Goal: Task Accomplishment & Management: Manage account settings

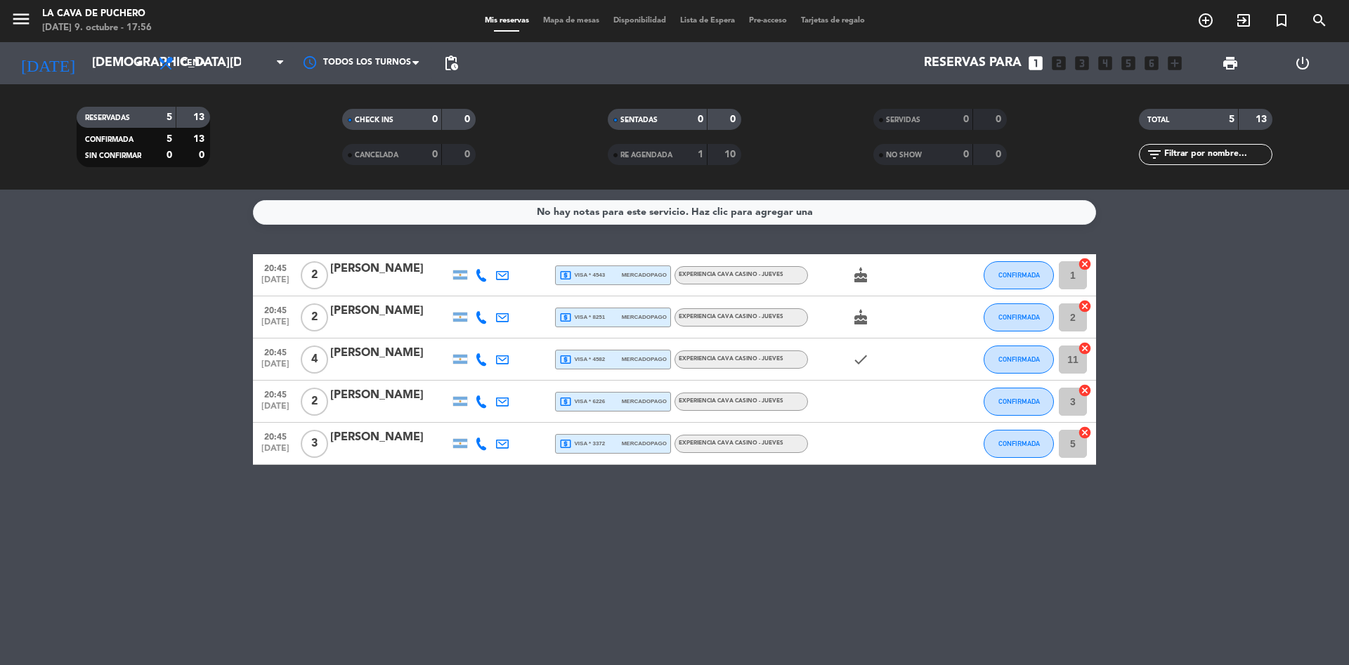
click at [369, 393] on div "[PERSON_NAME]" at bounding box center [389, 395] width 119 height 18
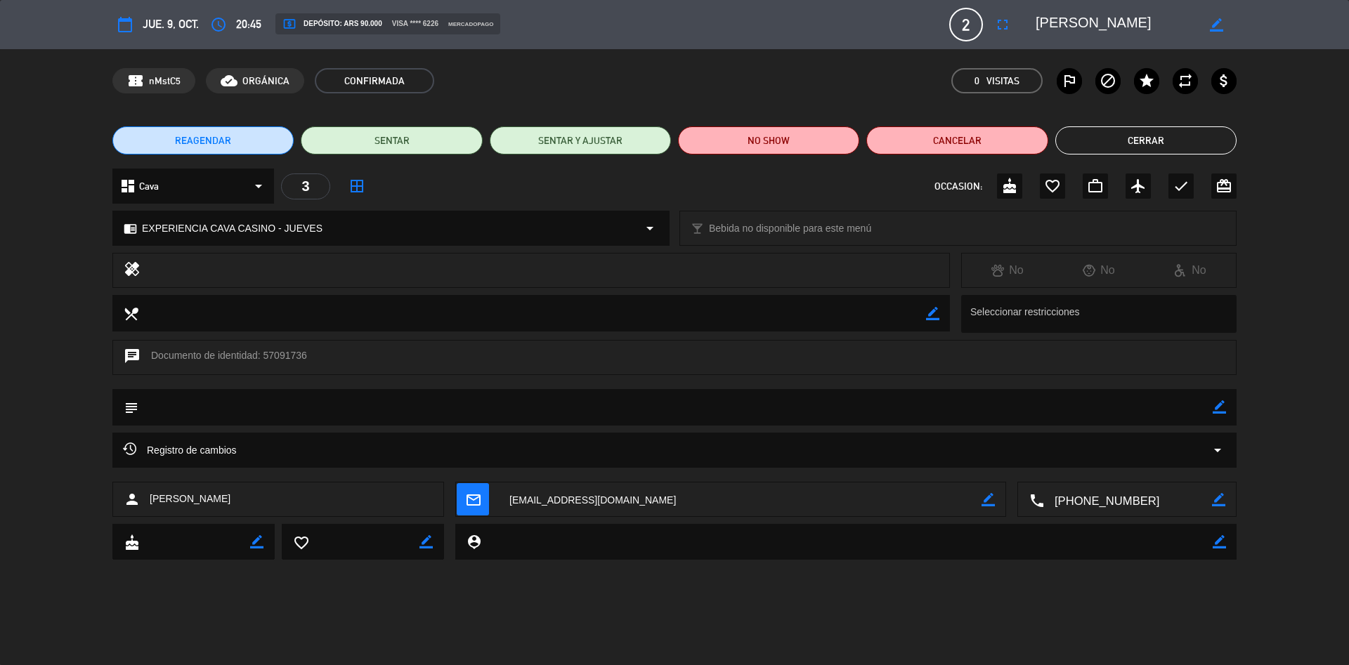
click at [1135, 141] on button "Cerrar" at bounding box center [1145, 140] width 181 height 28
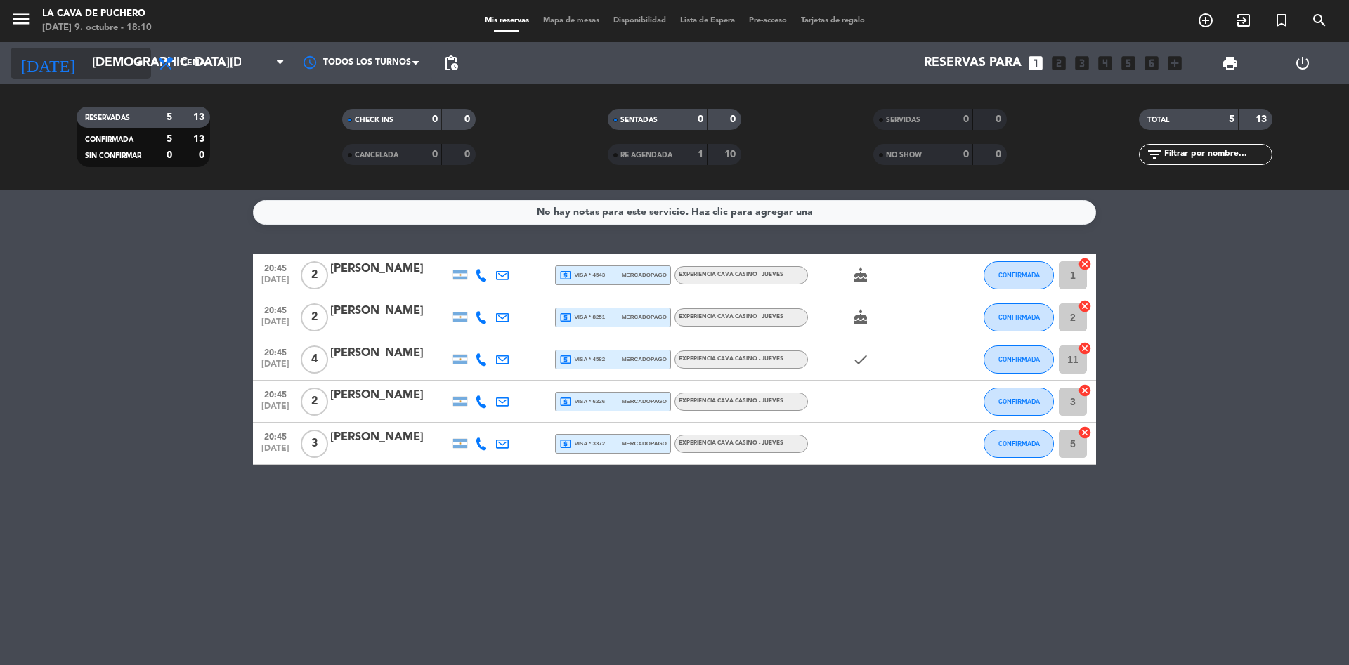
click at [116, 65] on input "[DEMOGRAPHIC_DATA][DATE]" at bounding box center [166, 63] width 163 height 28
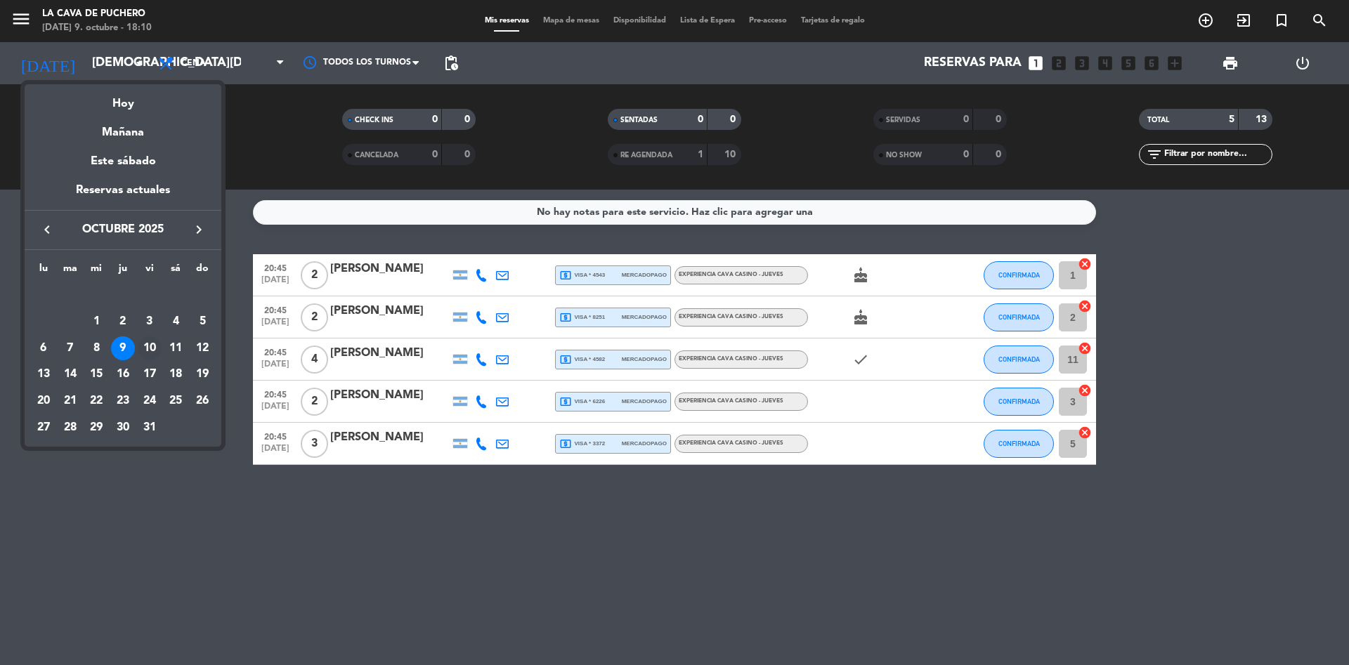
click at [147, 347] on div "10" at bounding box center [150, 349] width 24 height 24
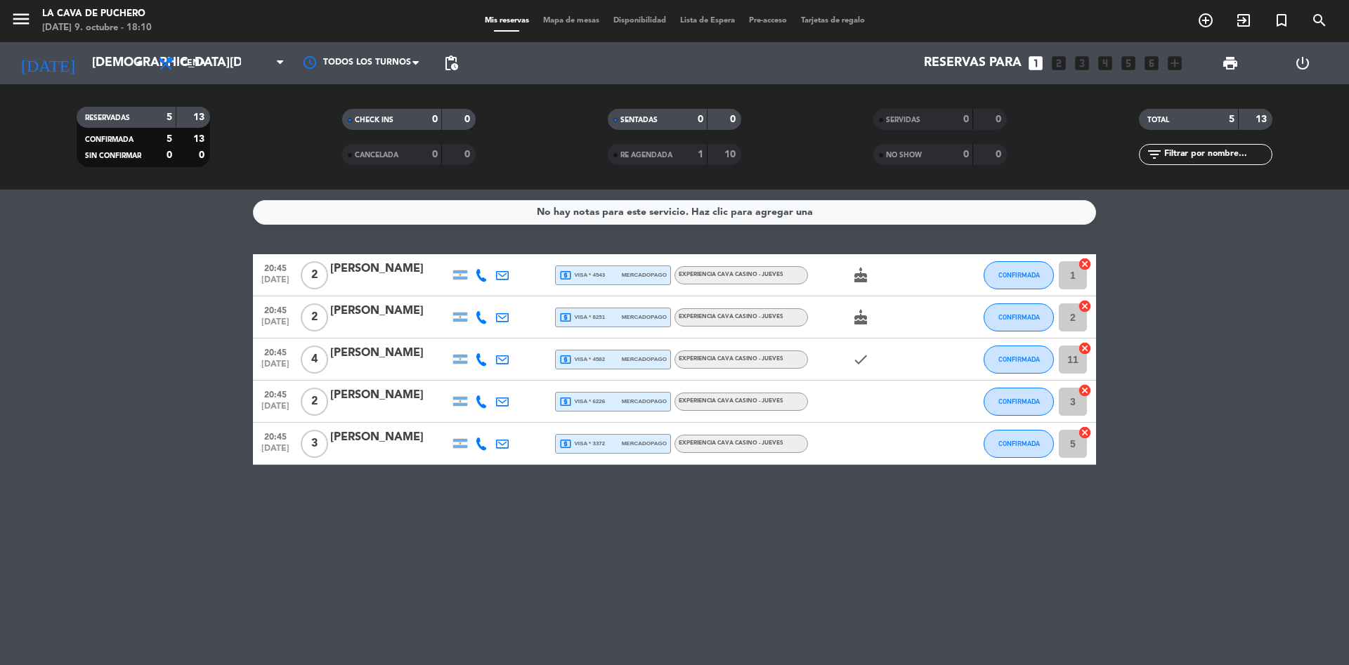
type input "[DATE]"
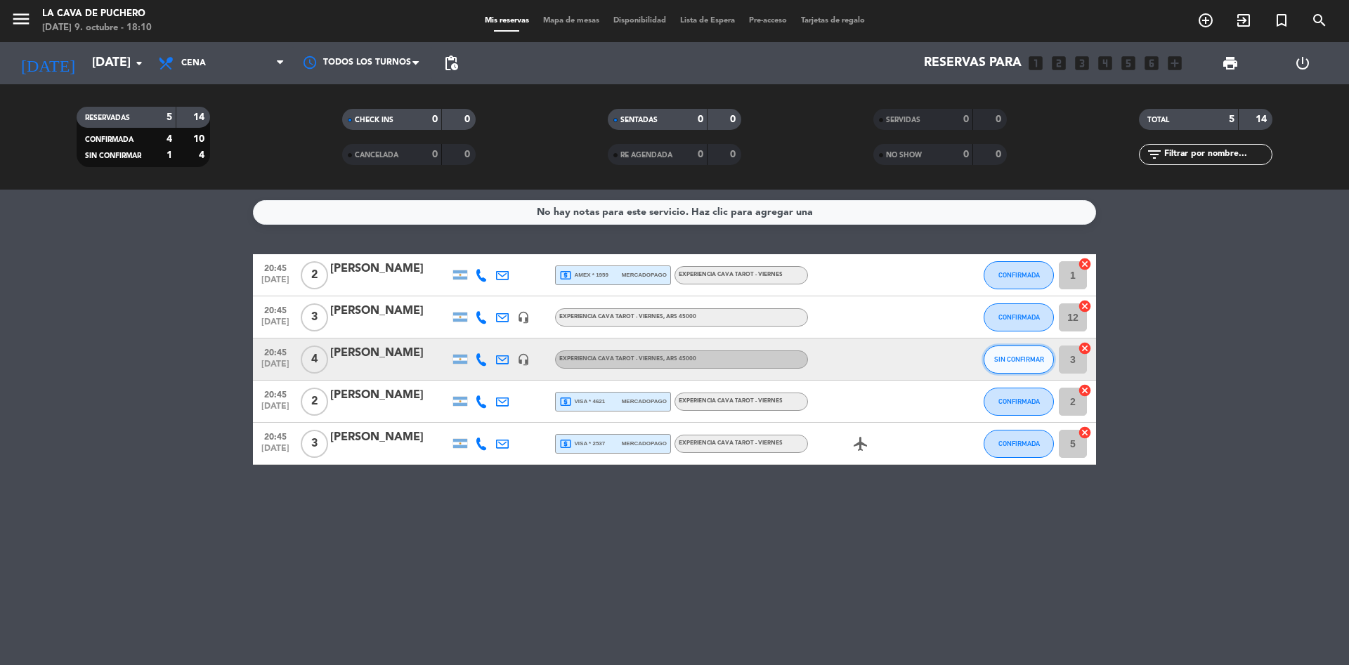
click at [1008, 359] on span "SIN CONFIRMAR" at bounding box center [1019, 360] width 50 height 8
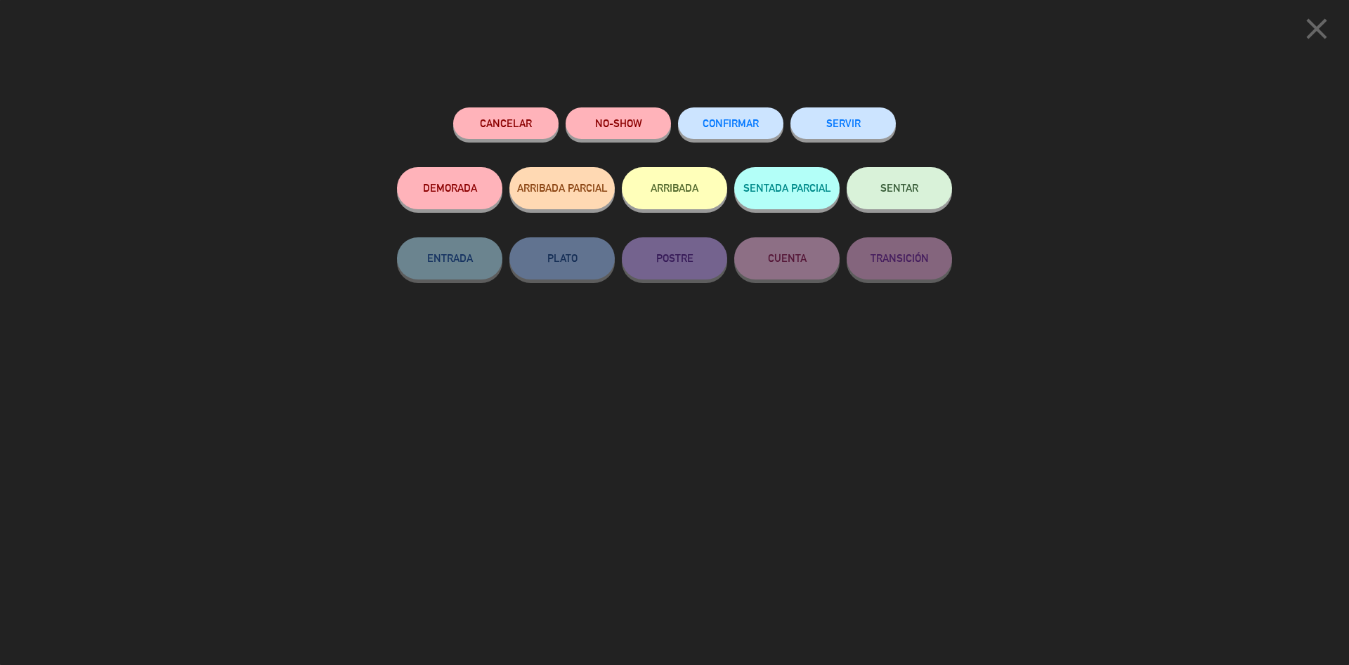
drag, startPoint x: 932, startPoint y: 387, endPoint x: 958, endPoint y: 352, distance: 44.1
click at [929, 384] on div "Cancelar NO-SHOW CONFIRMAR SERVIR DEMORADA ARRIBADA PARCIAL ARRIBADA SENTADA PA…" at bounding box center [674, 382] width 575 height 568
click at [1320, 27] on icon "close" at bounding box center [1316, 28] width 35 height 35
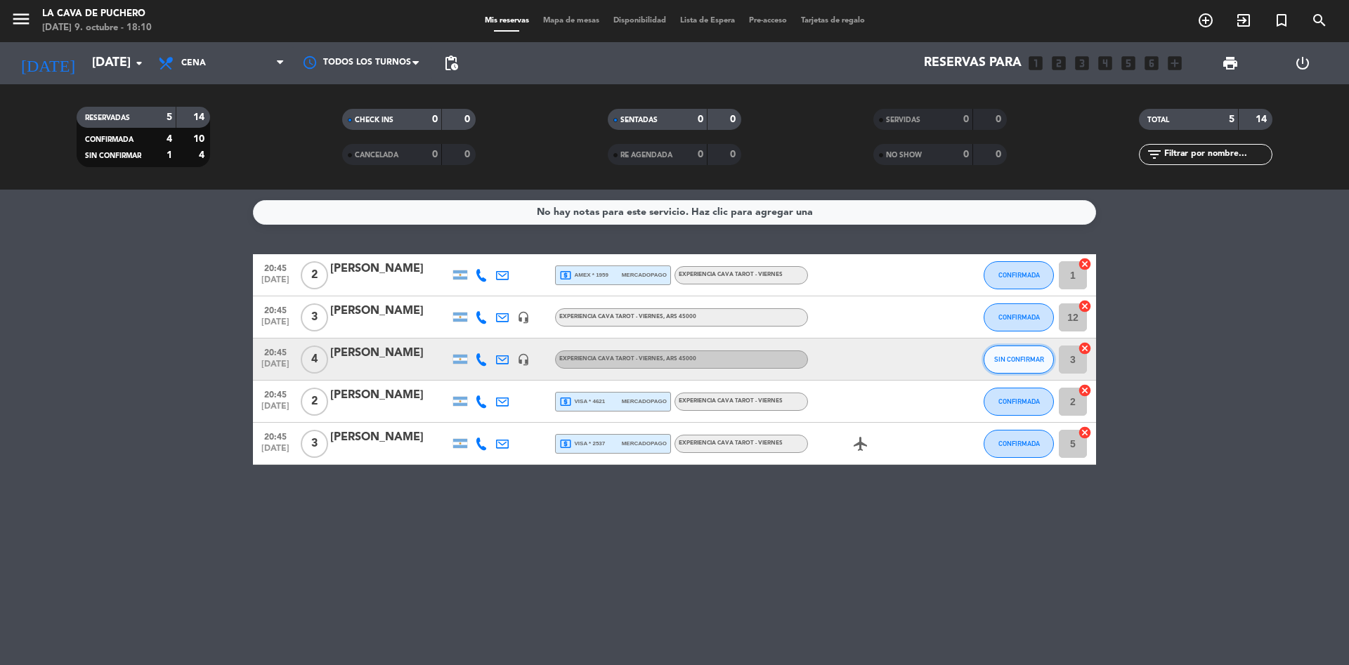
click at [1009, 356] on span "SIN CONFIRMAR" at bounding box center [1019, 360] width 50 height 8
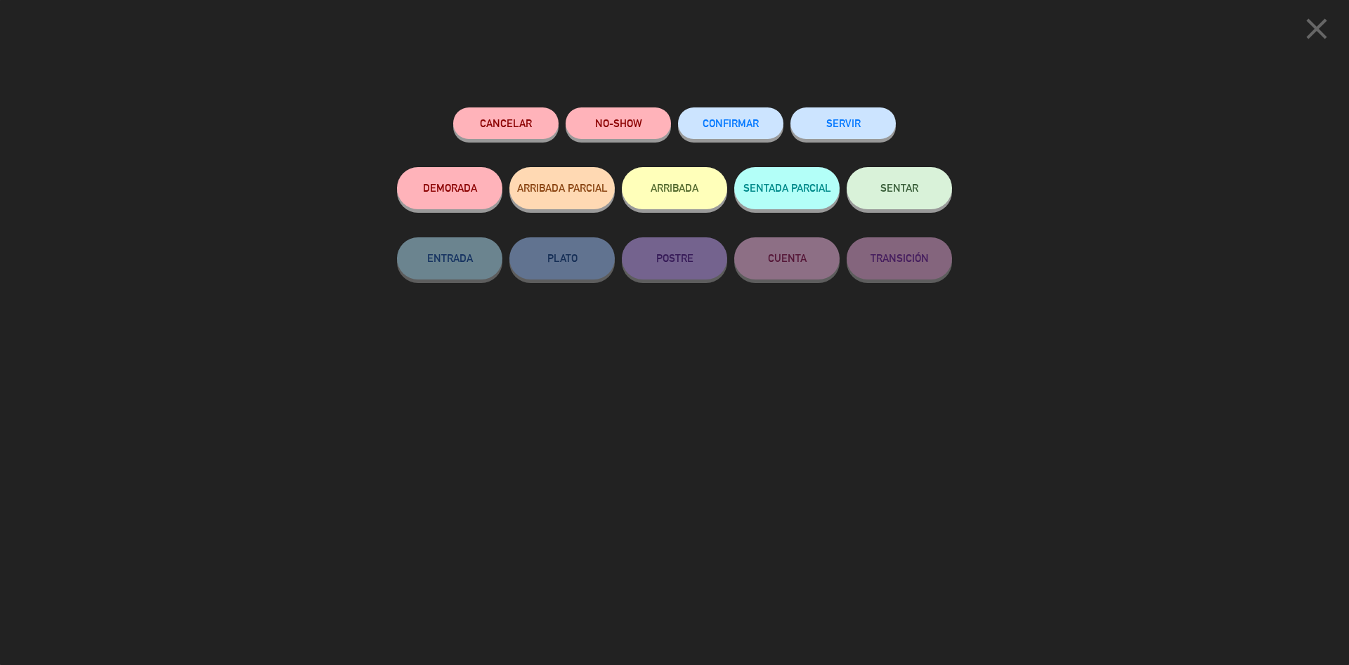
click at [751, 117] on button "CONFIRMAR" at bounding box center [730, 124] width 105 height 32
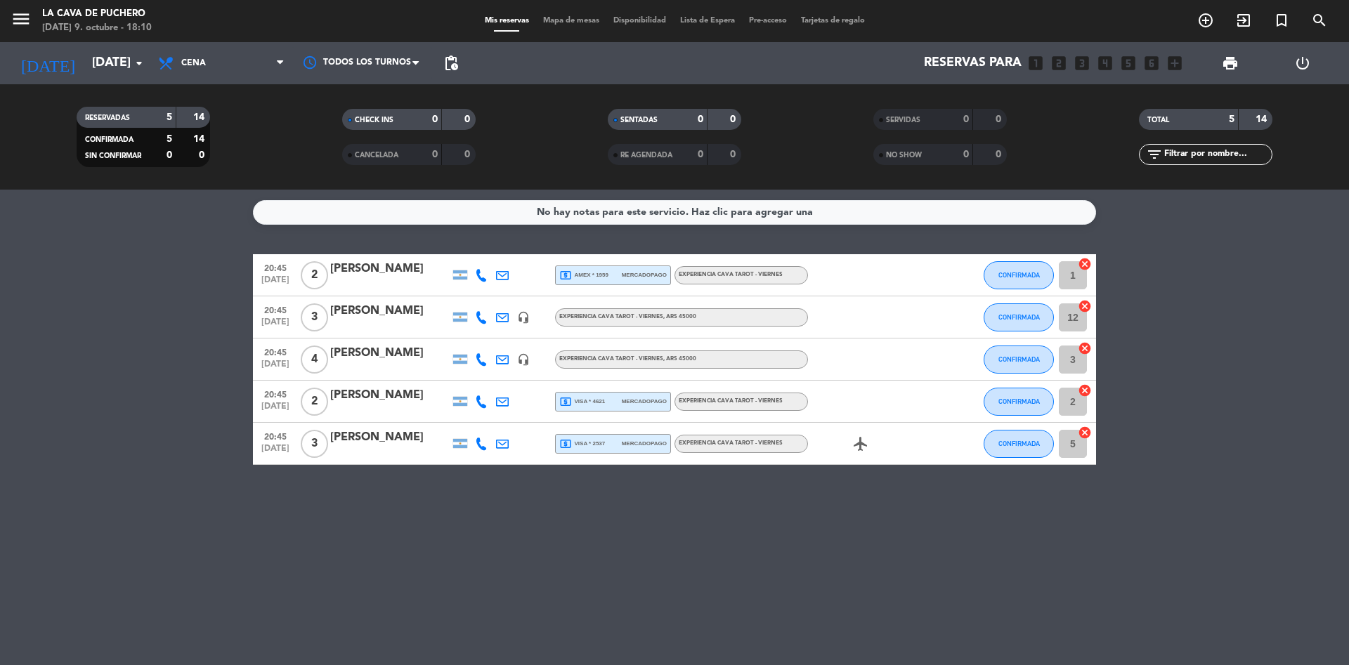
click at [840, 309] on div at bounding box center [871, 317] width 126 height 41
click at [587, 316] on span "EXPERIENCIA CAVA TAROT - [DATE] , ARS 45000" at bounding box center [627, 317] width 137 height 6
click at [401, 311] on div "[PERSON_NAME]" at bounding box center [389, 311] width 119 height 18
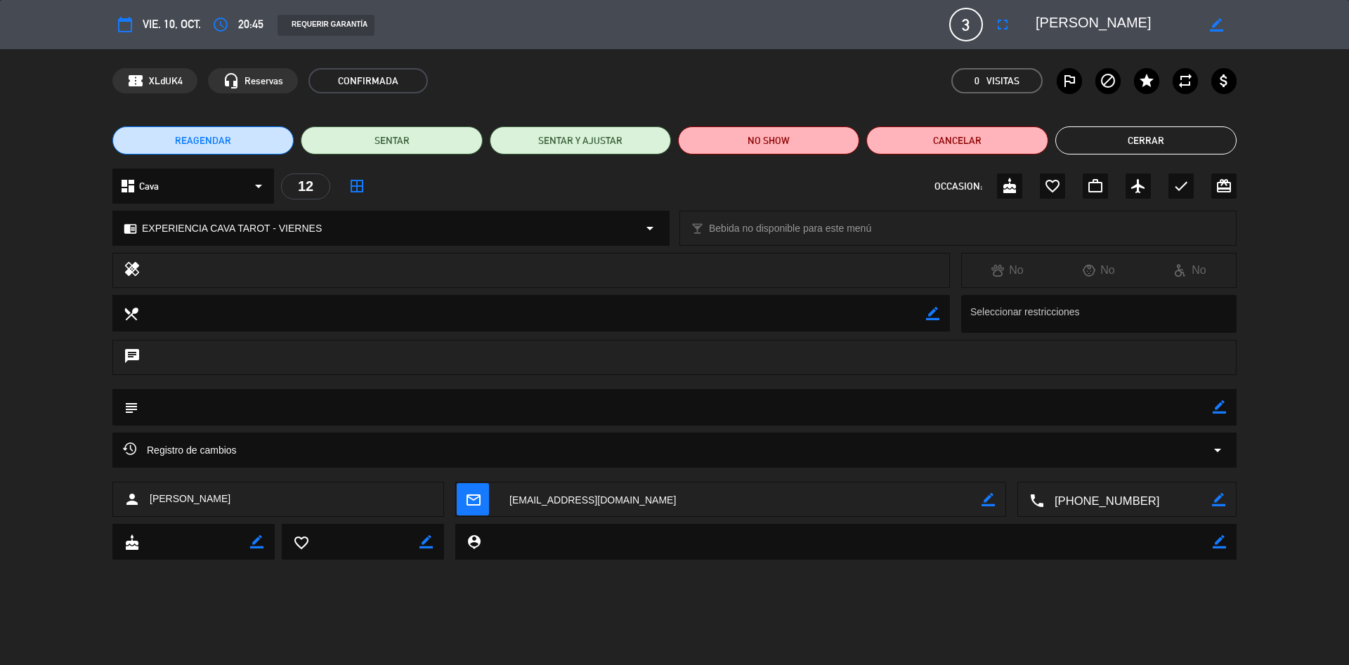
click at [1081, 145] on button "Cerrar" at bounding box center [1145, 140] width 181 height 28
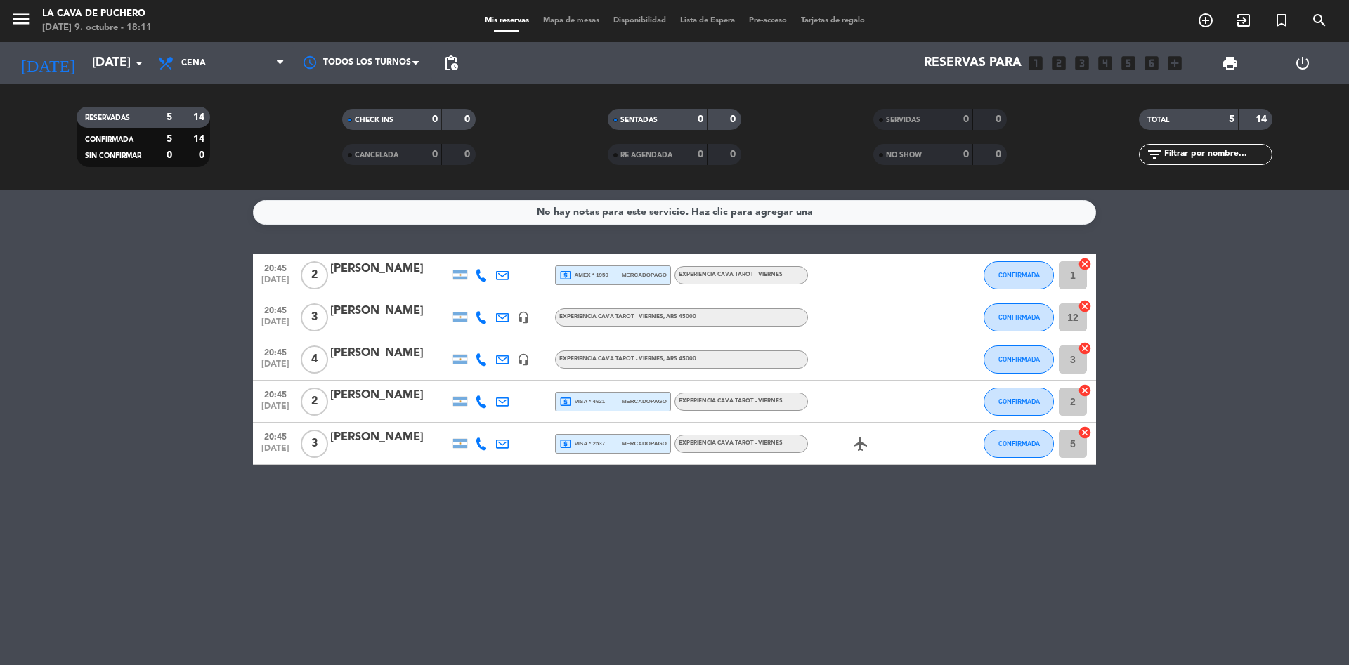
click at [479, 314] on icon at bounding box center [481, 317] width 13 height 13
click at [462, 296] on span "Copiar" at bounding box center [471, 294] width 30 height 15
click at [382, 311] on div "[PERSON_NAME]" at bounding box center [389, 311] width 119 height 18
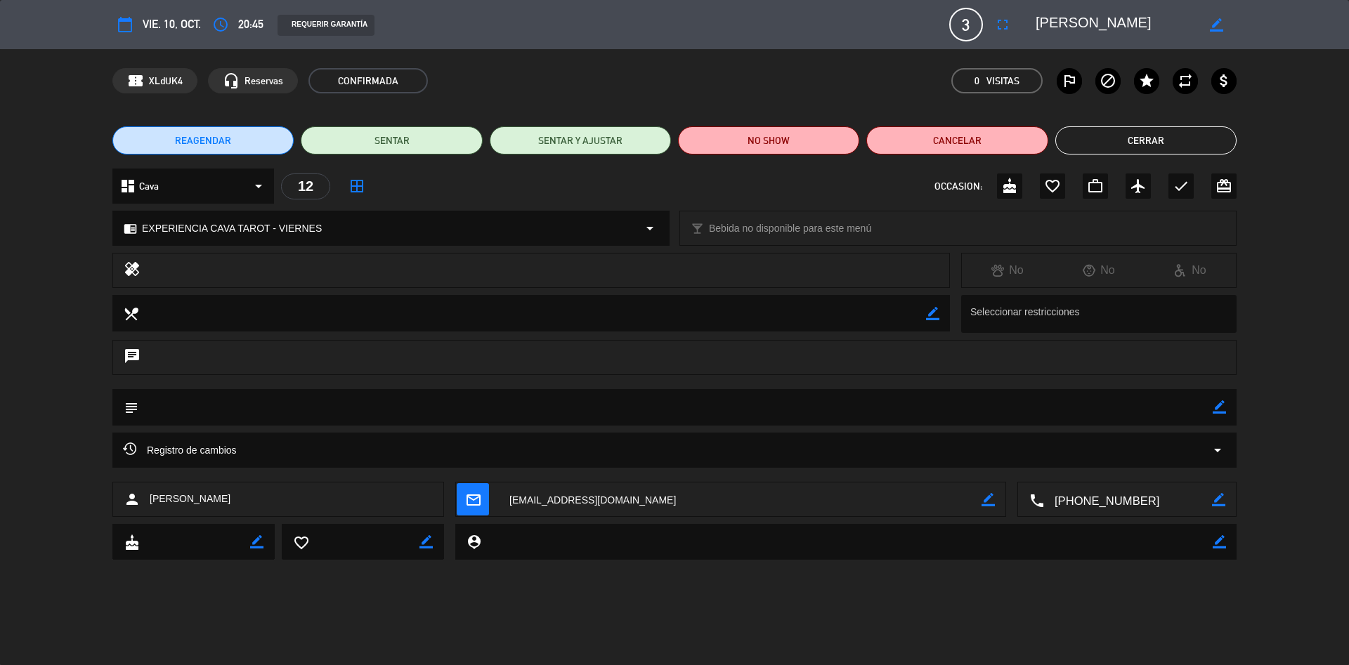
click at [627, 543] on textarea at bounding box center [846, 542] width 731 height 36
click at [575, 543] on textarea at bounding box center [846, 542] width 731 height 36
click at [538, 540] on textarea at bounding box center [846, 542] width 731 height 36
click at [1222, 540] on icon "border_color" at bounding box center [1219, 541] width 13 height 13
type textarea "PAGO CUENTA DNI"
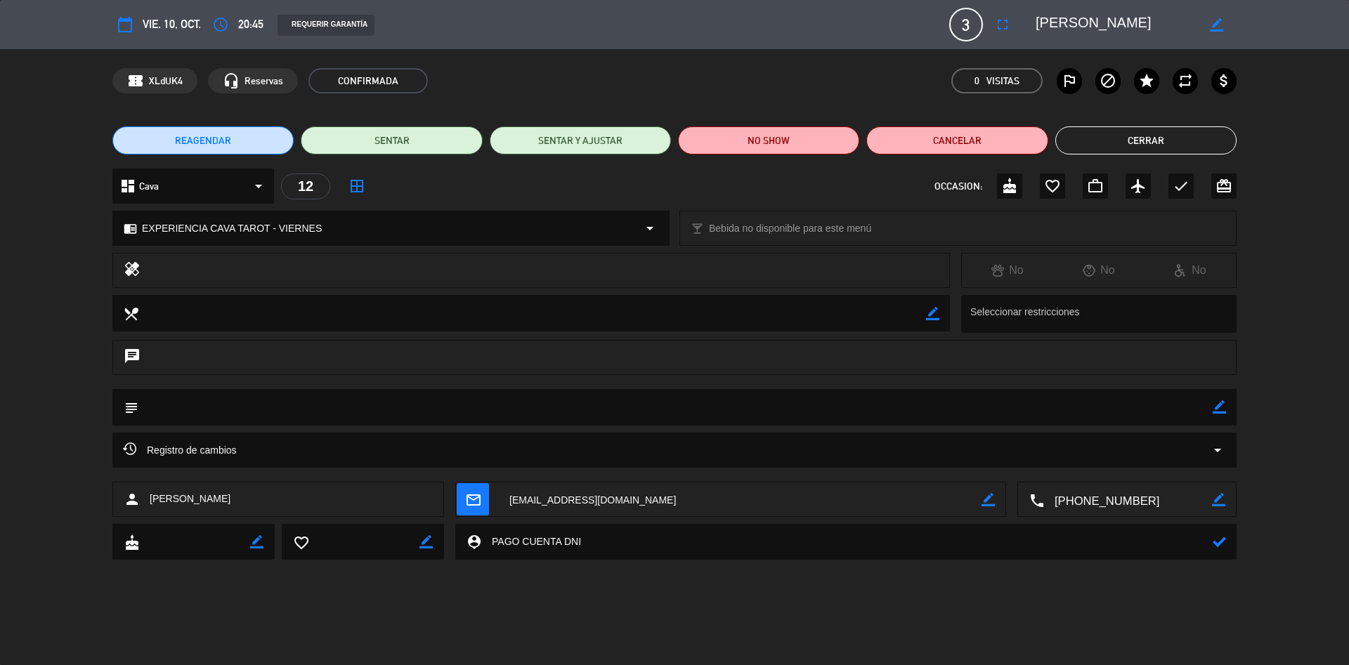
click at [1213, 548] on icon at bounding box center [1219, 541] width 13 height 13
click at [1153, 145] on button "Cerrar" at bounding box center [1145, 140] width 181 height 28
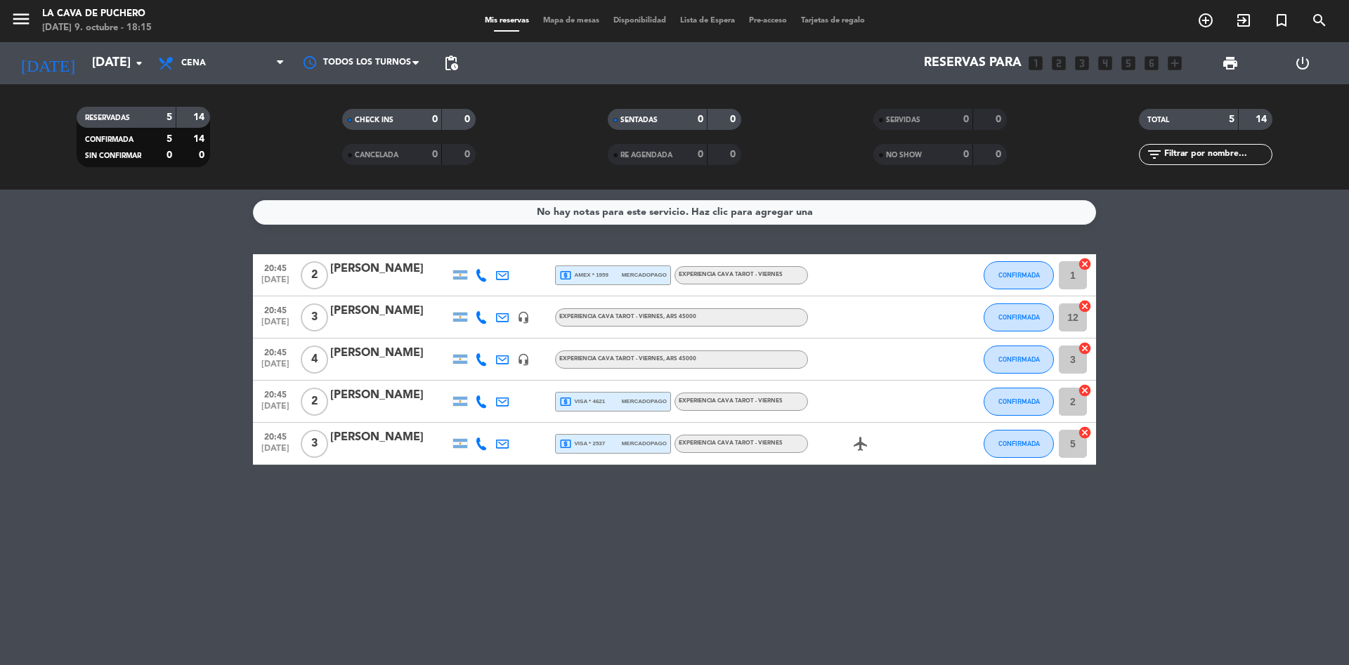
click at [402, 308] on div "[PERSON_NAME]" at bounding box center [389, 311] width 119 height 18
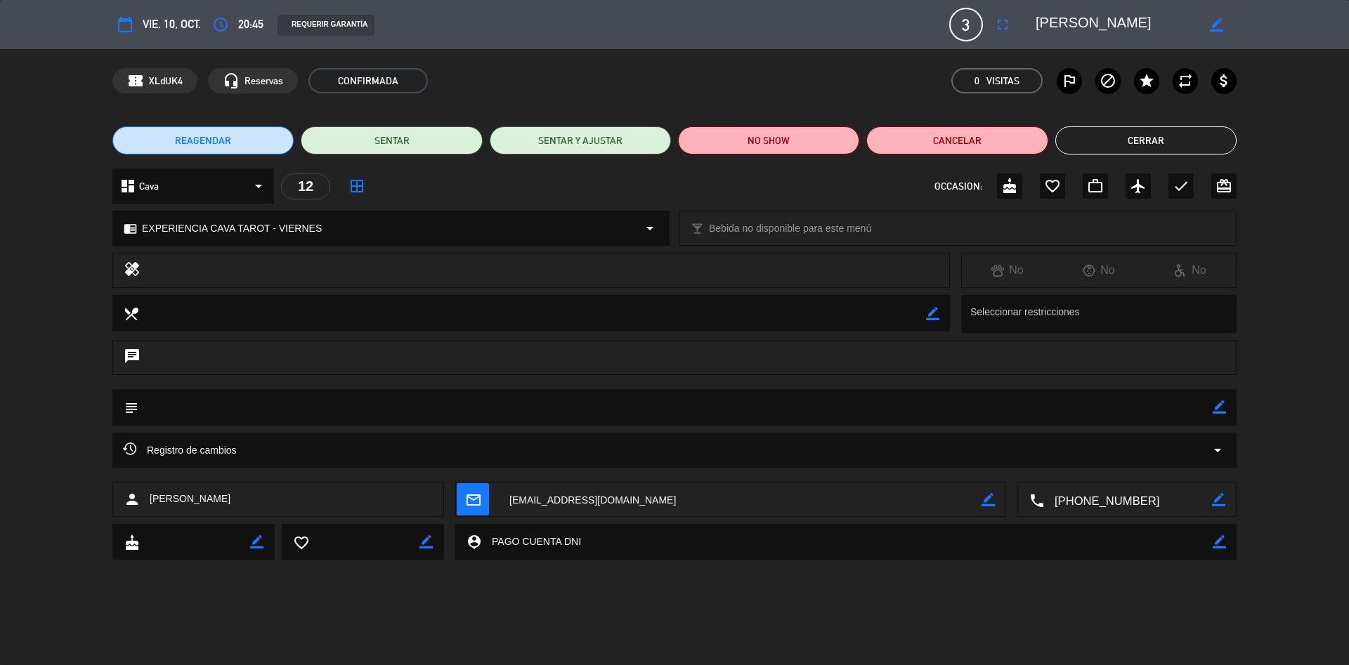
click at [1152, 145] on button "Cerrar" at bounding box center [1145, 140] width 181 height 28
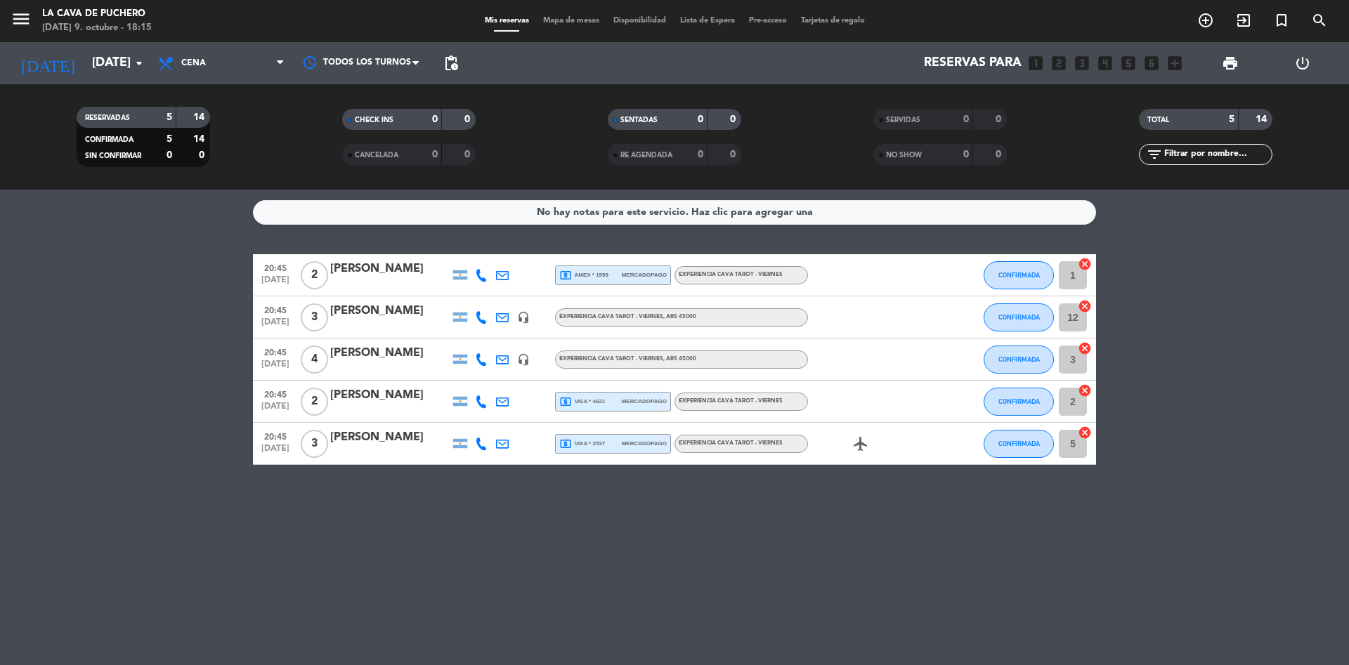
click at [377, 360] on div "[PERSON_NAME]" at bounding box center [389, 353] width 119 height 18
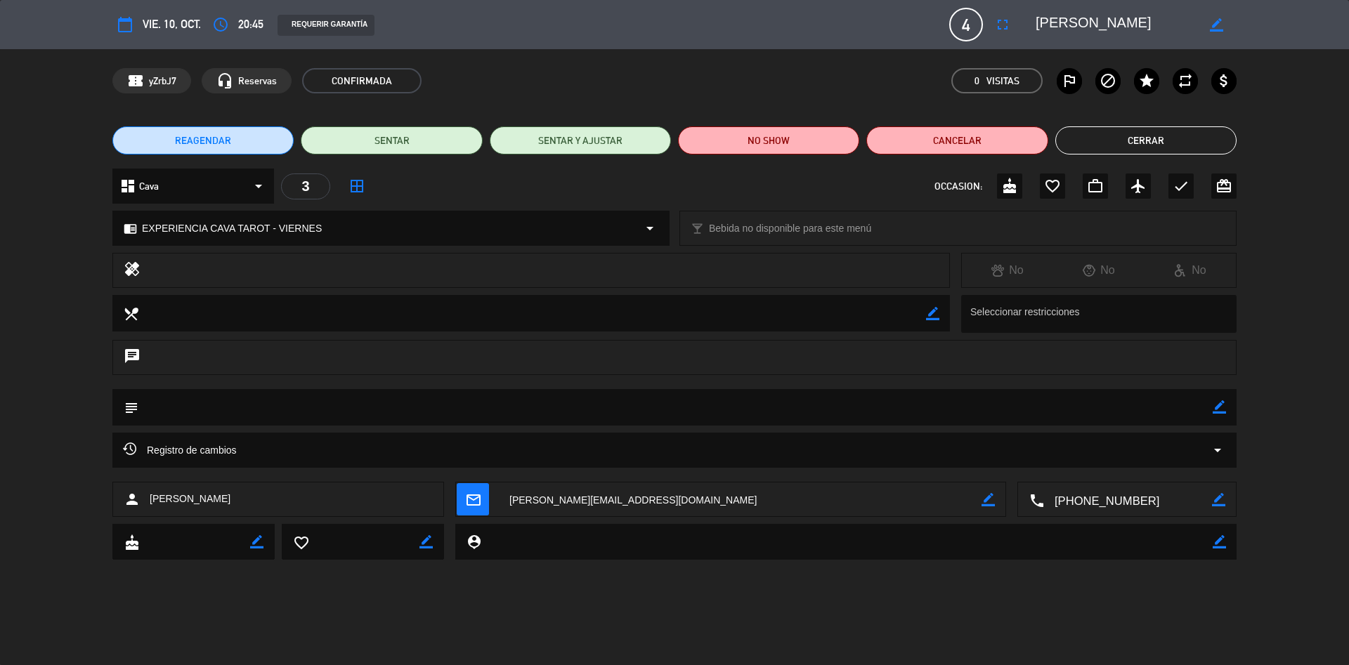
click at [1175, 131] on button "Cerrar" at bounding box center [1145, 140] width 181 height 28
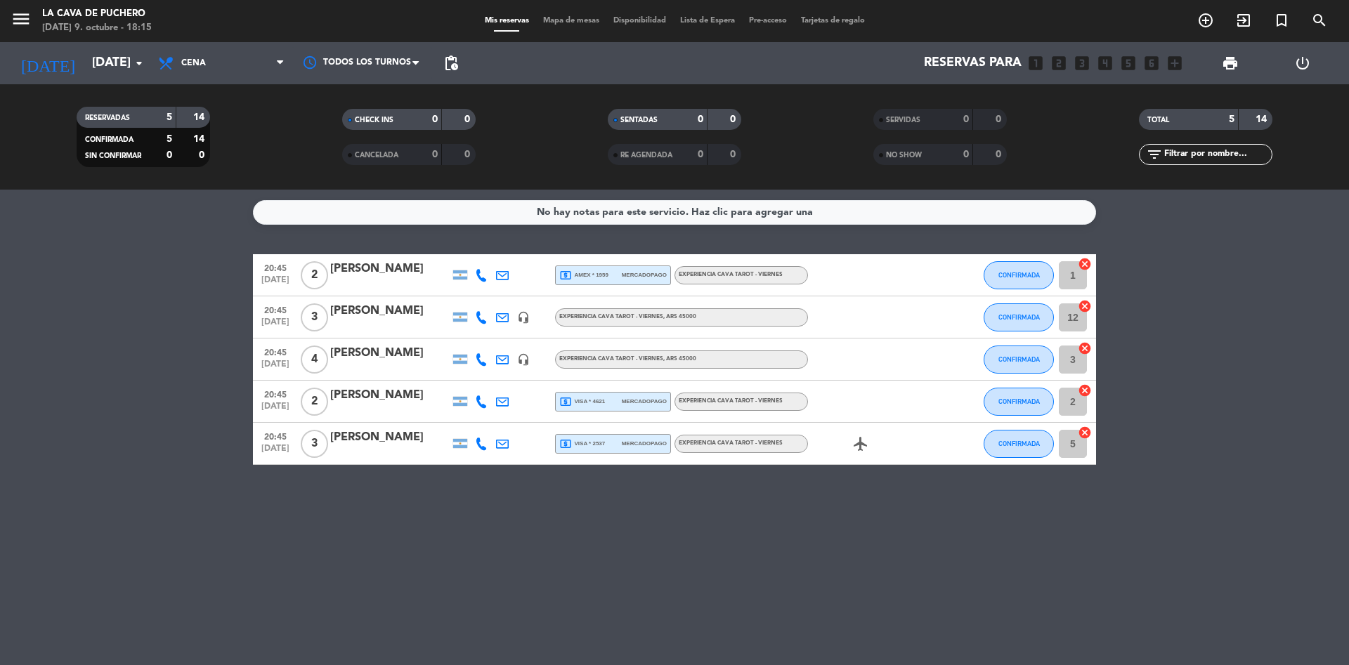
click at [478, 363] on icon at bounding box center [481, 359] width 13 height 13
click at [469, 335] on span "Copiar" at bounding box center [468, 336] width 30 height 15
click at [606, 365] on div "EXPERIENCIA CAVA TAROT - [DATE] , ARS 45000" at bounding box center [681, 360] width 253 height 18
click at [521, 474] on div "No hay notas para este servicio. Haz clic para agregar una 20:45 [DATE] 2 [PERS…" at bounding box center [674, 428] width 1349 height 476
click at [111, 59] on input "[DATE]" at bounding box center [166, 63] width 163 height 28
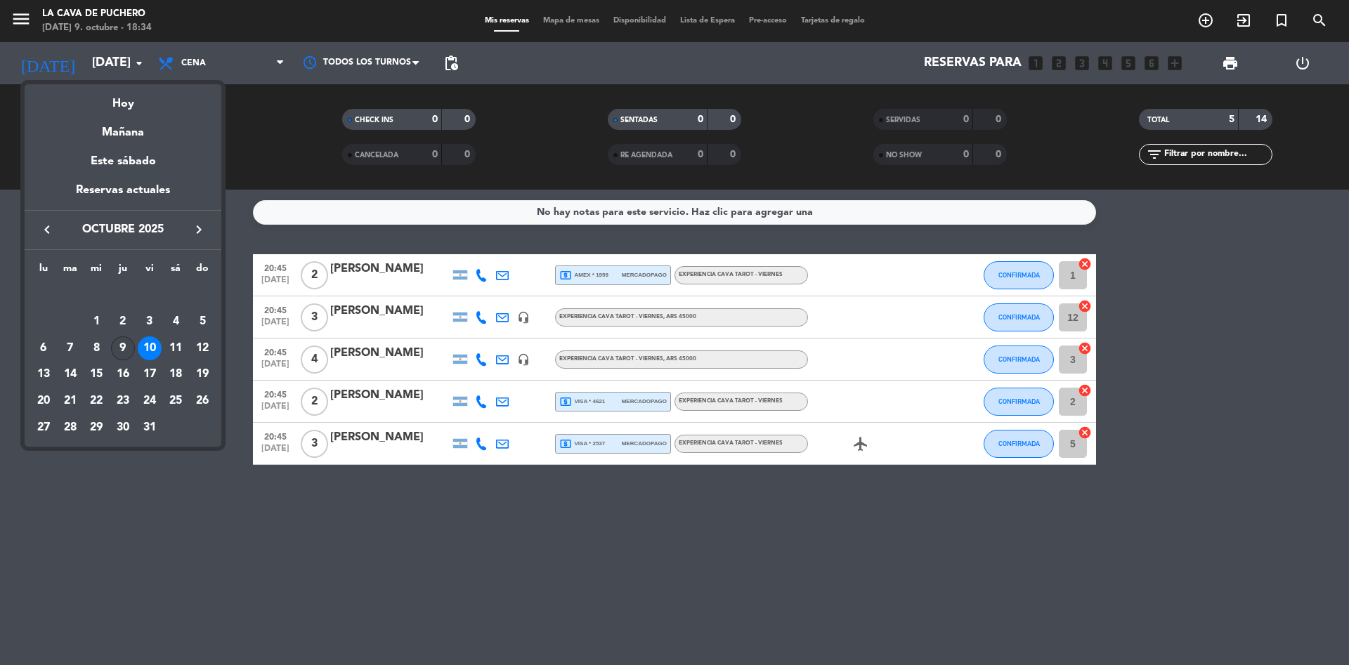
click at [127, 345] on div "9" at bounding box center [123, 349] width 24 height 24
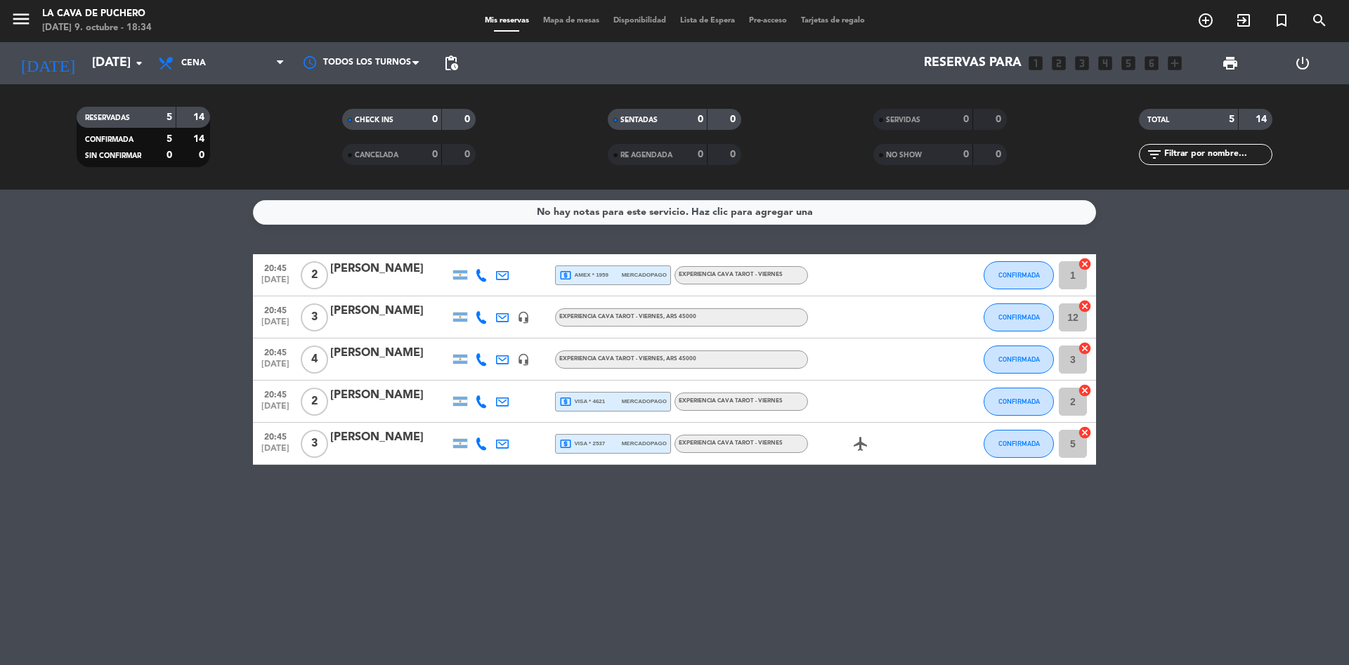
type input "[DEMOGRAPHIC_DATA][DATE]"
click at [365, 277] on div "[PERSON_NAME]" at bounding box center [389, 269] width 119 height 18
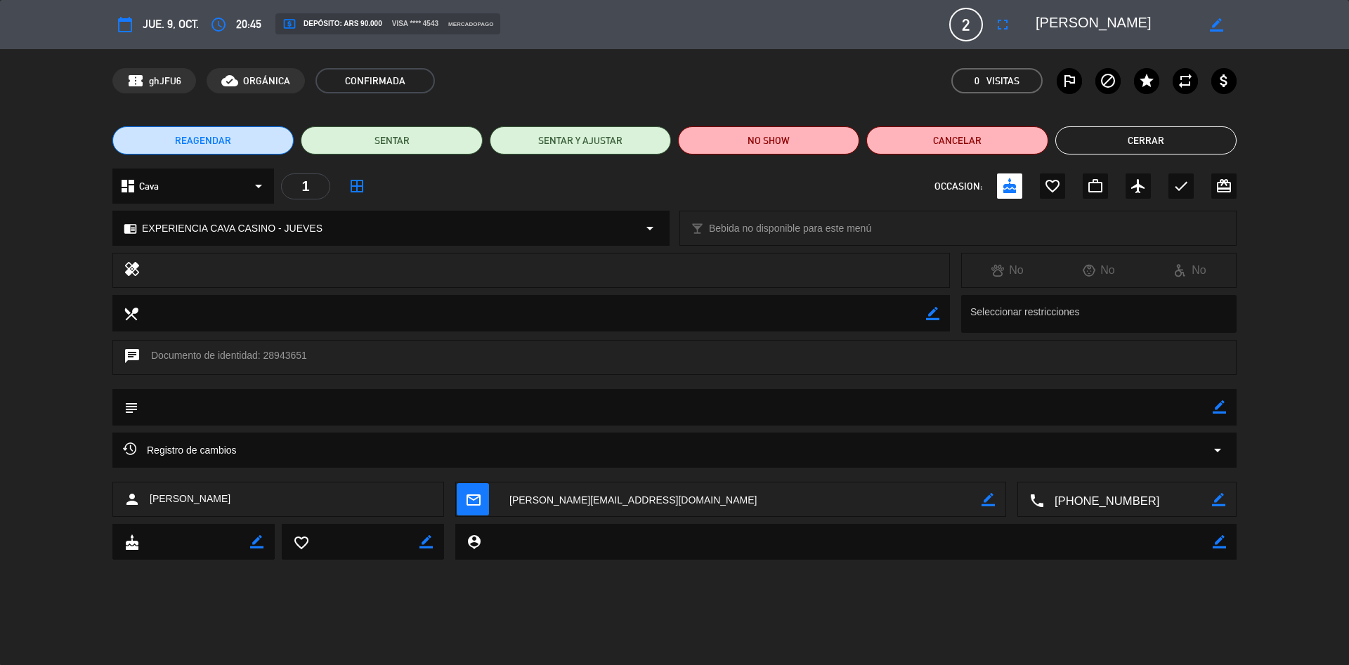
click at [1166, 150] on button "Cerrar" at bounding box center [1145, 140] width 181 height 28
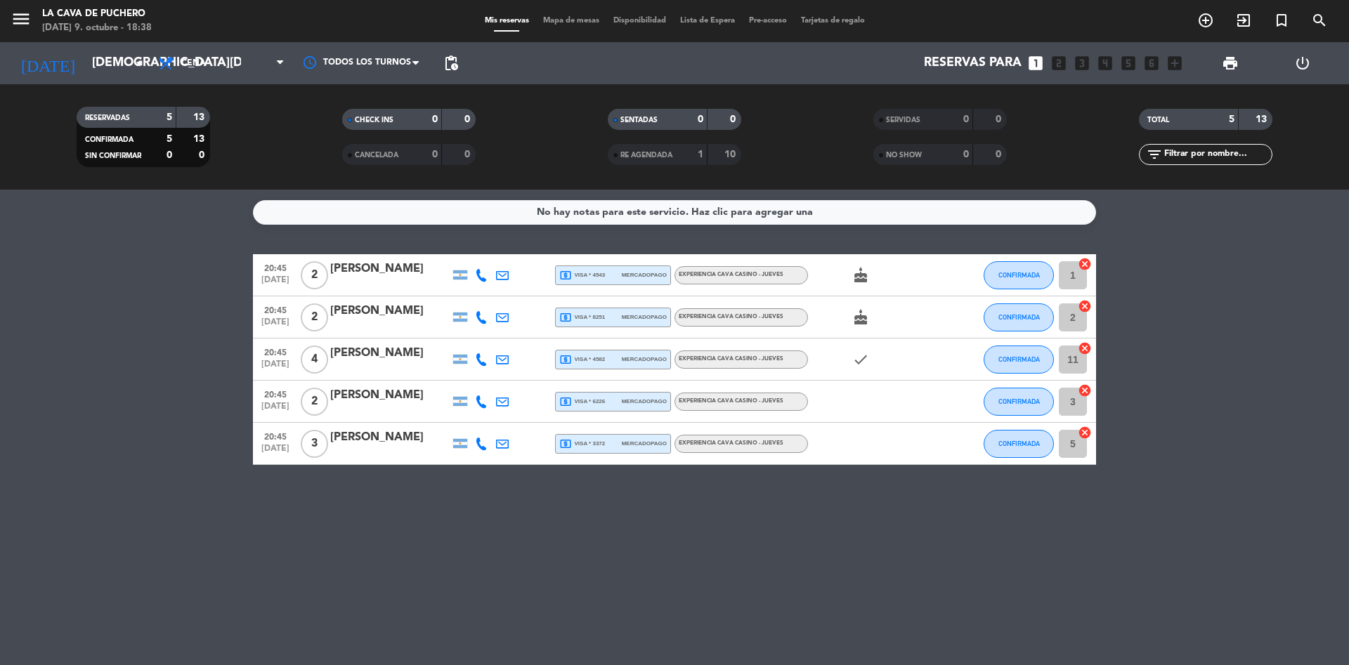
click at [630, 275] on span "mercadopago" at bounding box center [644, 275] width 45 height 9
click at [481, 271] on icon at bounding box center [481, 275] width 13 height 13
click at [489, 251] on span "content_paste" at bounding box center [491, 252] width 11 height 11
click at [354, 449] on div at bounding box center [389, 453] width 119 height 11
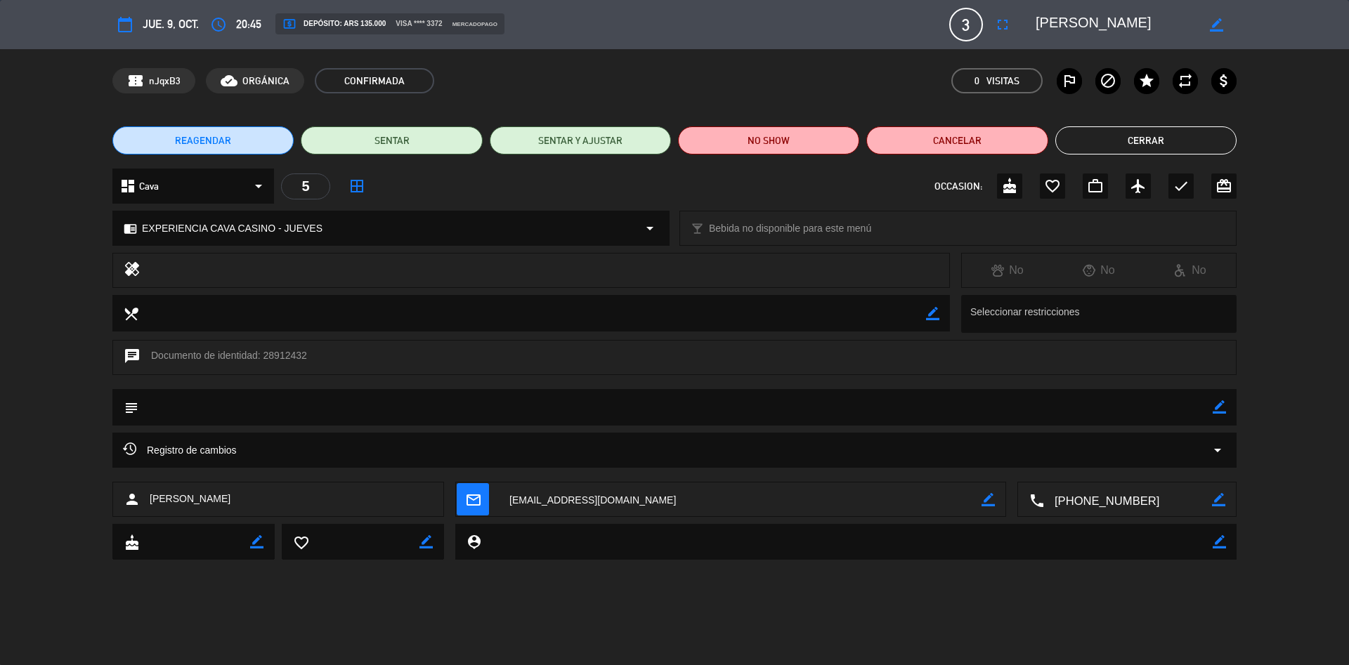
click at [1182, 152] on button "Cerrar" at bounding box center [1145, 140] width 181 height 28
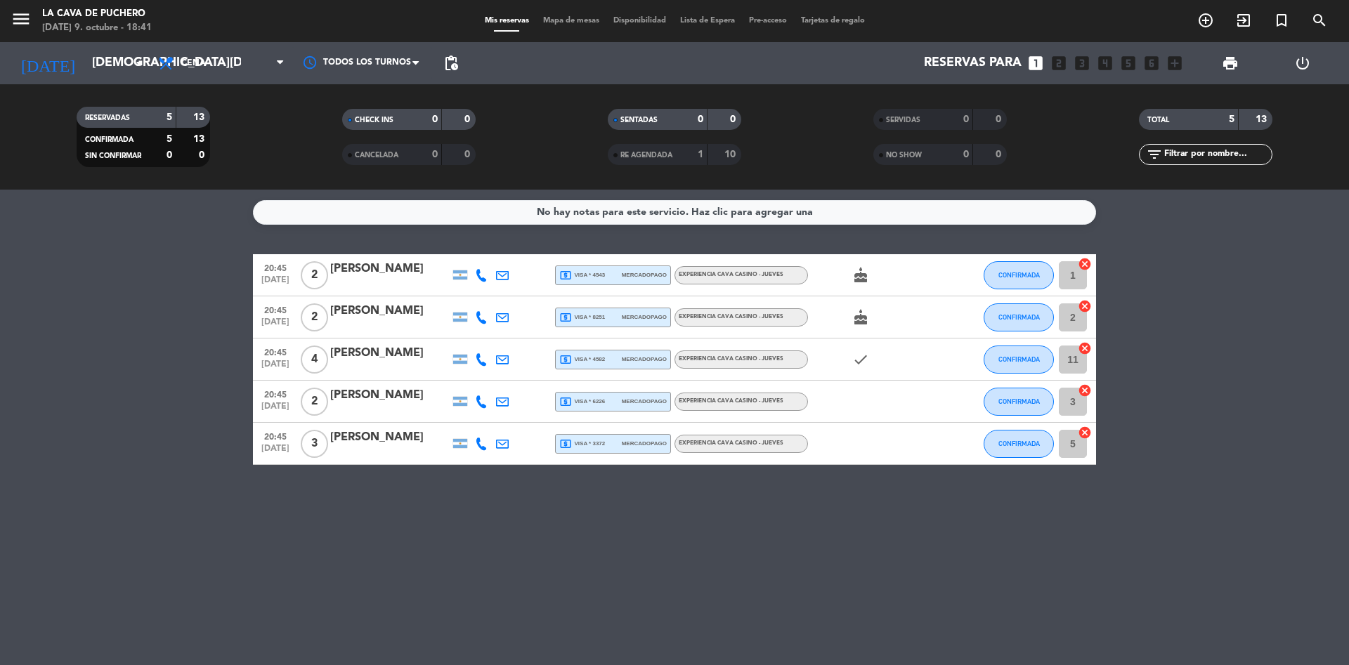
click at [387, 306] on div "[PERSON_NAME]" at bounding box center [389, 311] width 119 height 18
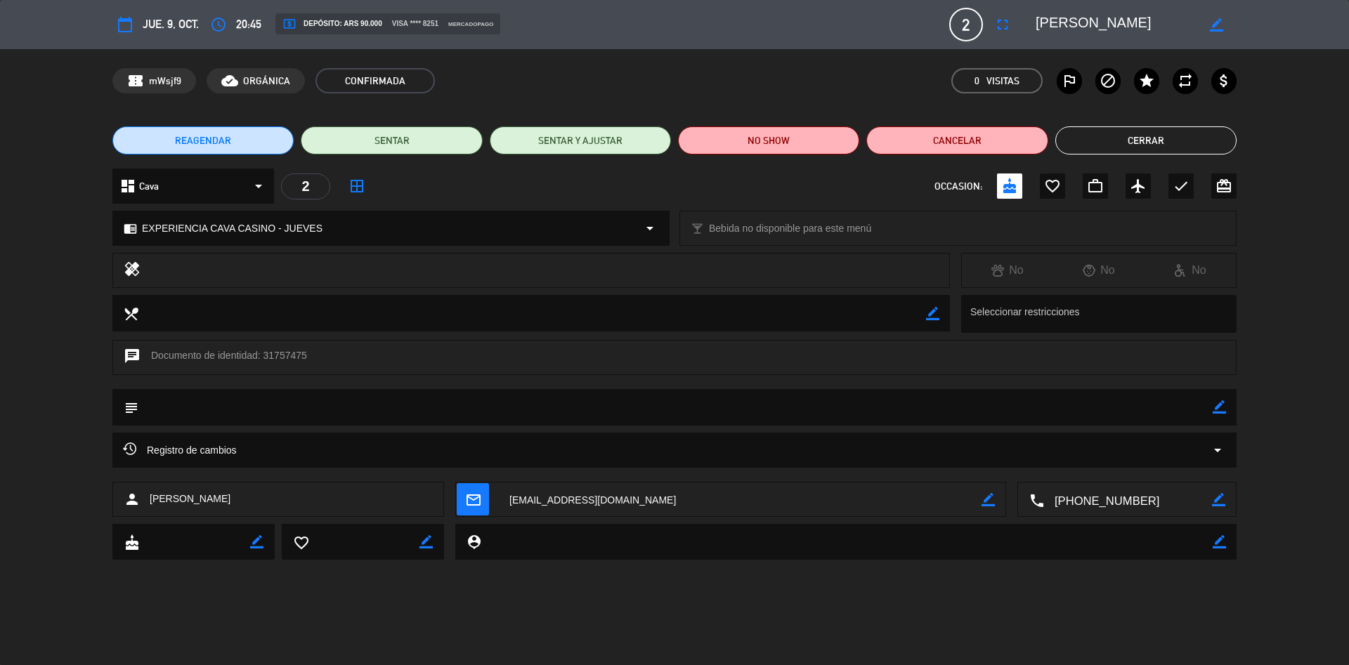
click at [1116, 132] on button "Cerrar" at bounding box center [1145, 140] width 181 height 28
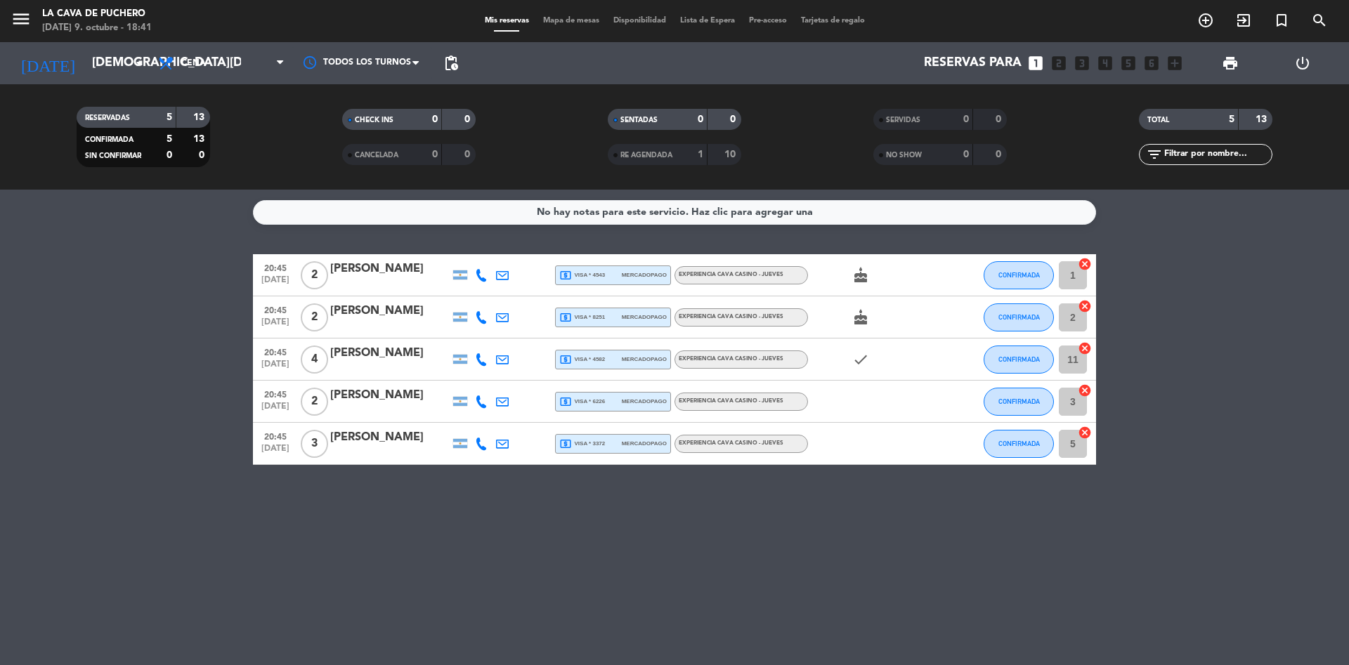
click at [483, 318] on icon at bounding box center [481, 317] width 13 height 13
click at [488, 292] on span "content_paste" at bounding box center [493, 294] width 11 height 11
click at [530, 545] on div "No hay notas para este servicio. Haz clic para agregar una 20:45 [DATE] 2 [PERS…" at bounding box center [674, 428] width 1349 height 476
click at [483, 446] on icon at bounding box center [481, 444] width 13 height 13
click at [391, 441] on div "[PERSON_NAME]" at bounding box center [389, 438] width 119 height 18
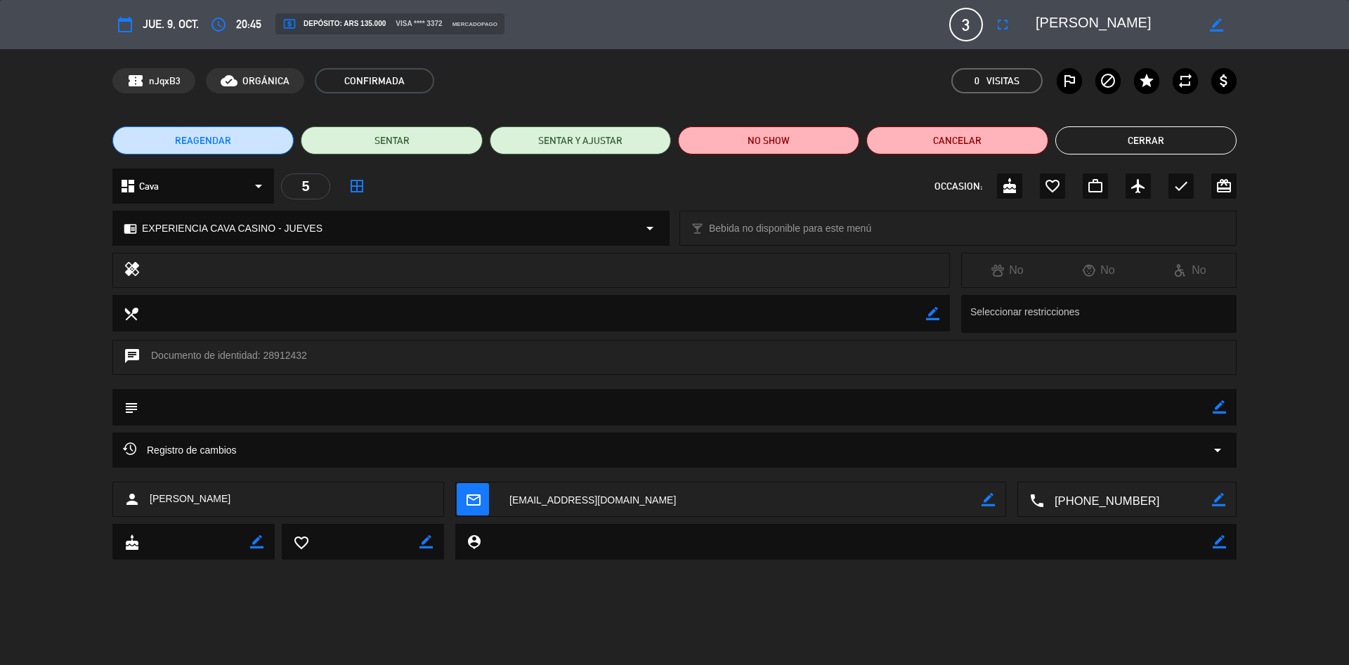
click at [1180, 147] on button "Cerrar" at bounding box center [1145, 140] width 181 height 28
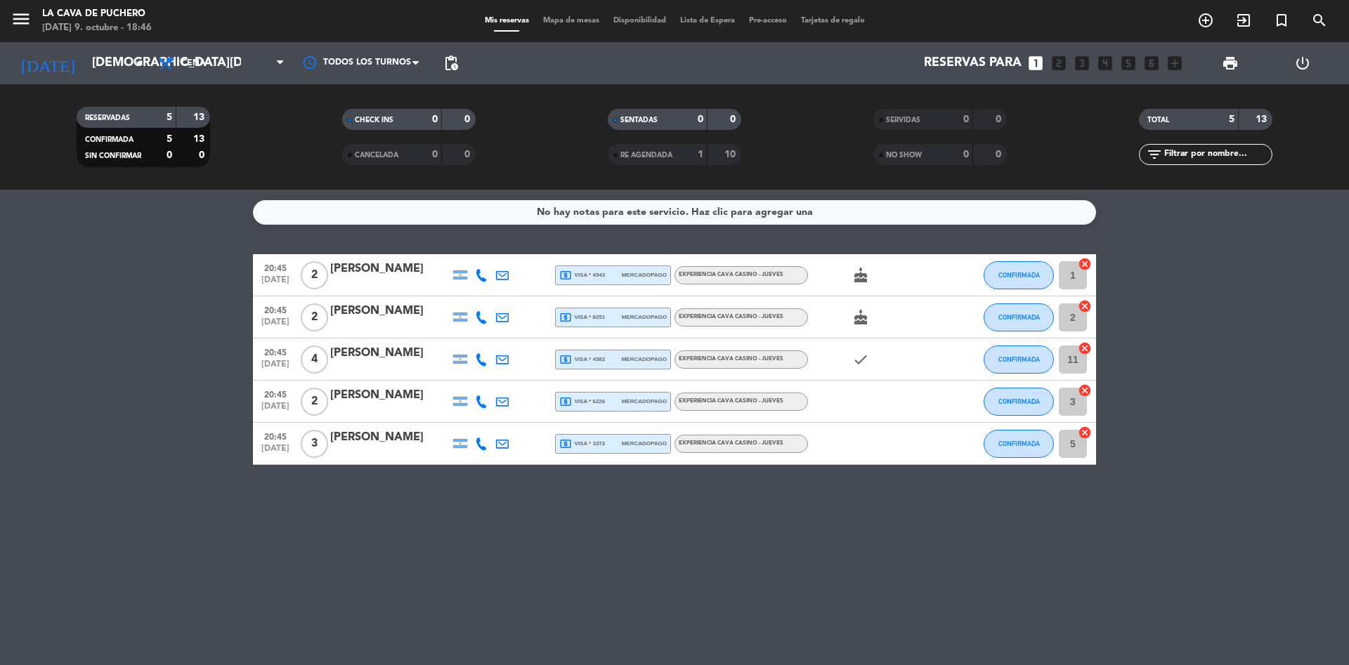
click at [376, 368] on div at bounding box center [389, 368] width 119 height 11
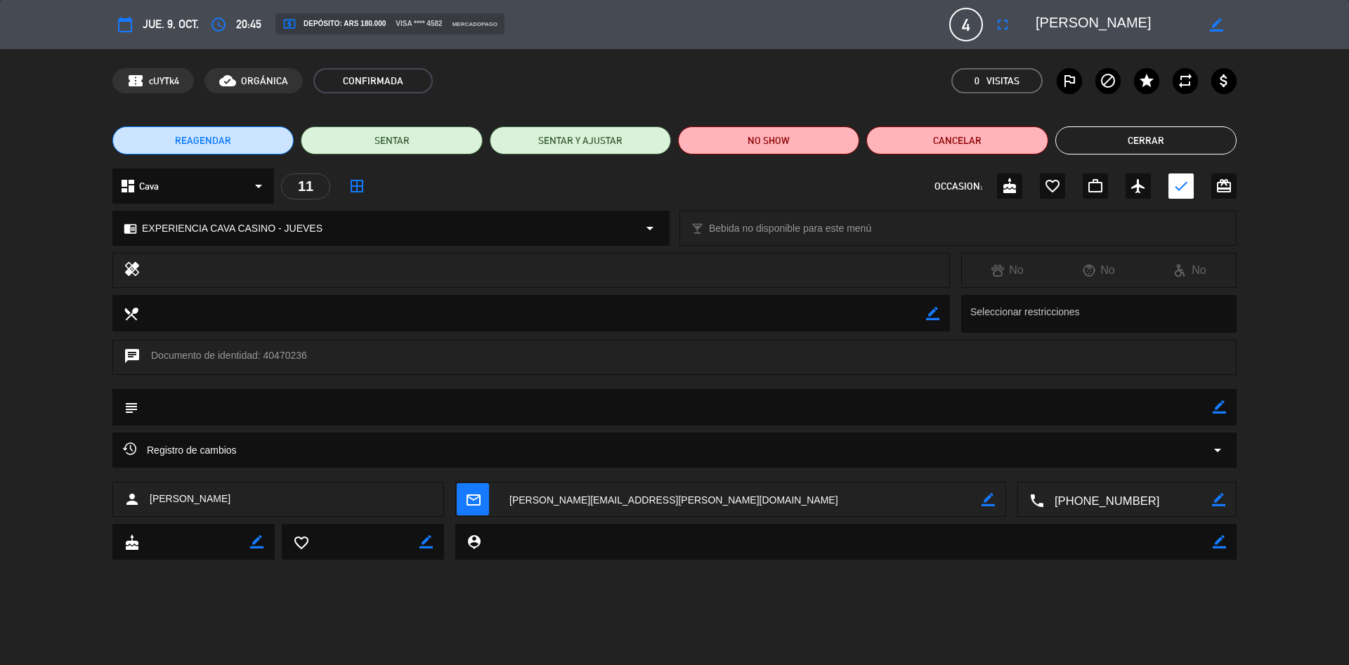
click at [297, 417] on textarea at bounding box center [675, 407] width 1074 height 36
click at [299, 406] on textarea at bounding box center [675, 407] width 1074 height 36
click at [303, 401] on textarea at bounding box center [675, 407] width 1074 height 36
click at [218, 399] on textarea at bounding box center [675, 407] width 1074 height 36
click at [1225, 408] on icon "border_color" at bounding box center [1219, 407] width 13 height 13
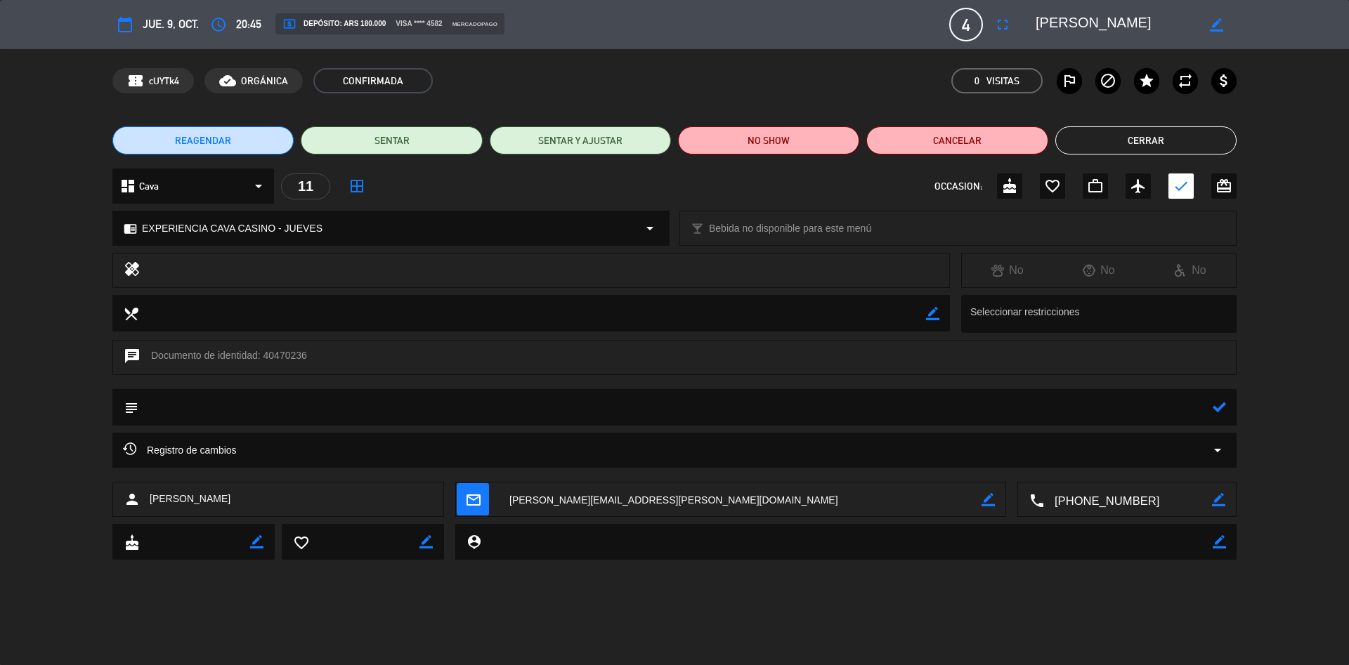
type textarea "v"
click at [84, 451] on div "Registro de cambios arrow_drop_down" at bounding box center [674, 457] width 1349 height 49
click at [247, 405] on textarea at bounding box center [675, 407] width 1074 height 36
type textarea "VAN A SER 2, DEVOLVER 2 PAX EN VOUCHER"
click at [1273, 186] on div "dashboard Cava arrow_drop_down 11 border_all OCCASION: cake favorite_border wor…" at bounding box center [674, 193] width 1349 height 49
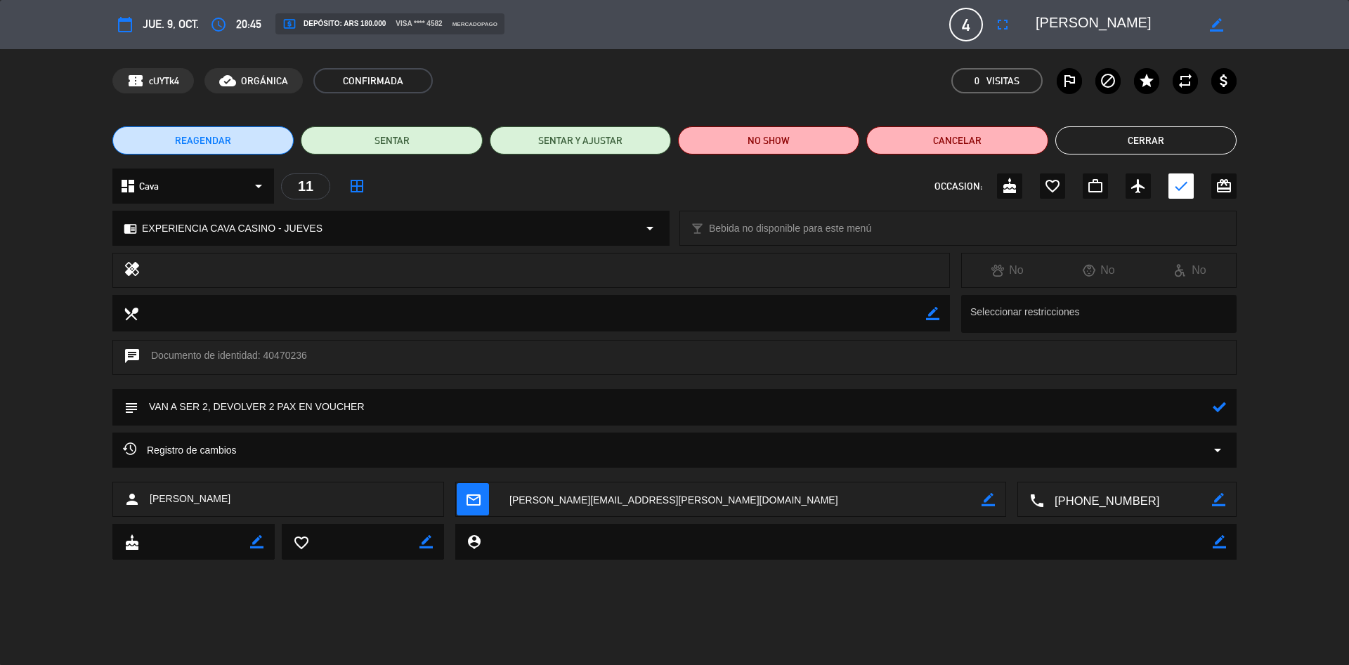
click at [1243, 113] on div "REAGENDAR SENTAR SENTAR Y AJUSTAR NO SHOW Cancelar Cerrar" at bounding box center [674, 140] width 1349 height 56
click at [1219, 403] on icon at bounding box center [1219, 407] width 13 height 13
click at [1115, 134] on button "Cerrar" at bounding box center [1145, 140] width 181 height 28
